Goal: Obtain resource: Obtain resource

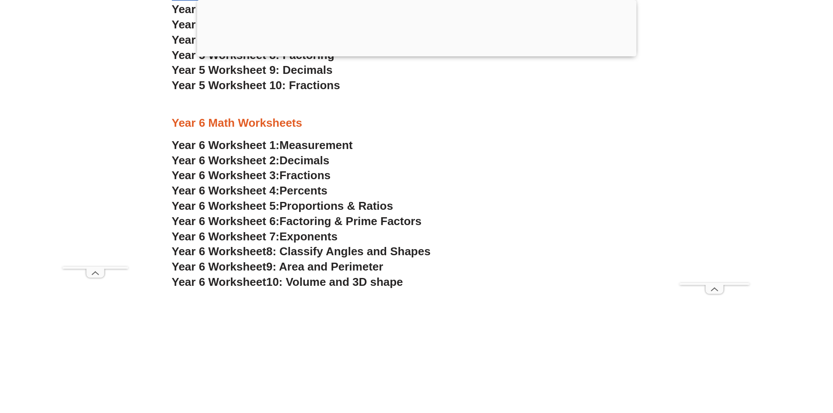
scroll to position [1964, 0]
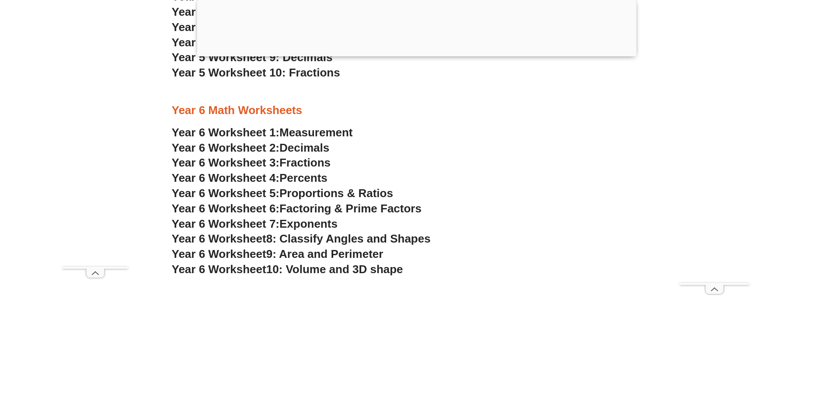
click at [331, 255] on span "9: Area and Perimeter" at bounding box center [324, 253] width 117 height 13
click at [341, 271] on span "10: Volume and 3D shape" at bounding box center [334, 269] width 137 height 13
click at [354, 242] on span "8: Classify Angles and Shapes" at bounding box center [348, 238] width 164 height 13
click at [322, 221] on span "Exponents" at bounding box center [308, 223] width 58 height 13
click at [338, 192] on span "Proportions & Ratios" at bounding box center [336, 193] width 114 height 13
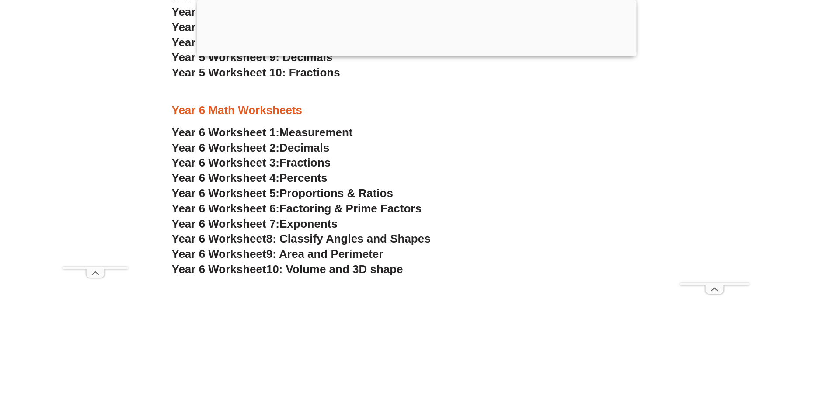
click at [366, 207] on span "Factoring & Prime Factors" at bounding box center [350, 208] width 142 height 13
click at [300, 181] on span "Percents" at bounding box center [303, 177] width 48 height 13
click at [315, 163] on span "Fractions" at bounding box center [304, 162] width 51 height 13
